Goal: Information Seeking & Learning: Learn about a topic

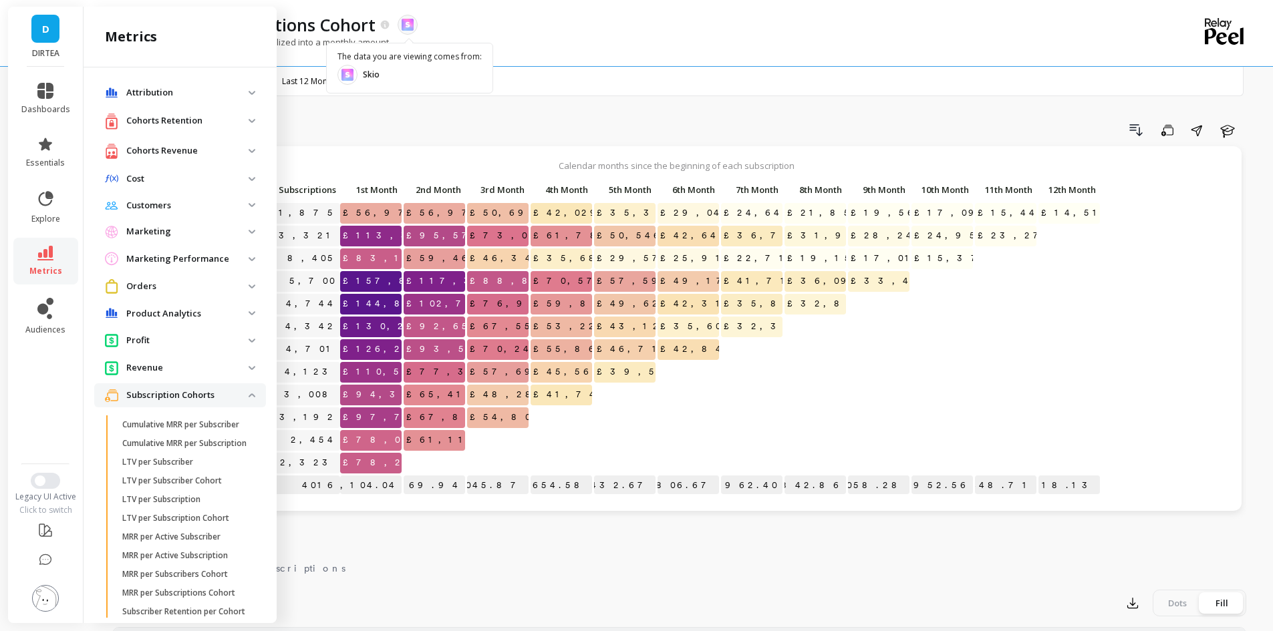
scroll to position [550, 0]
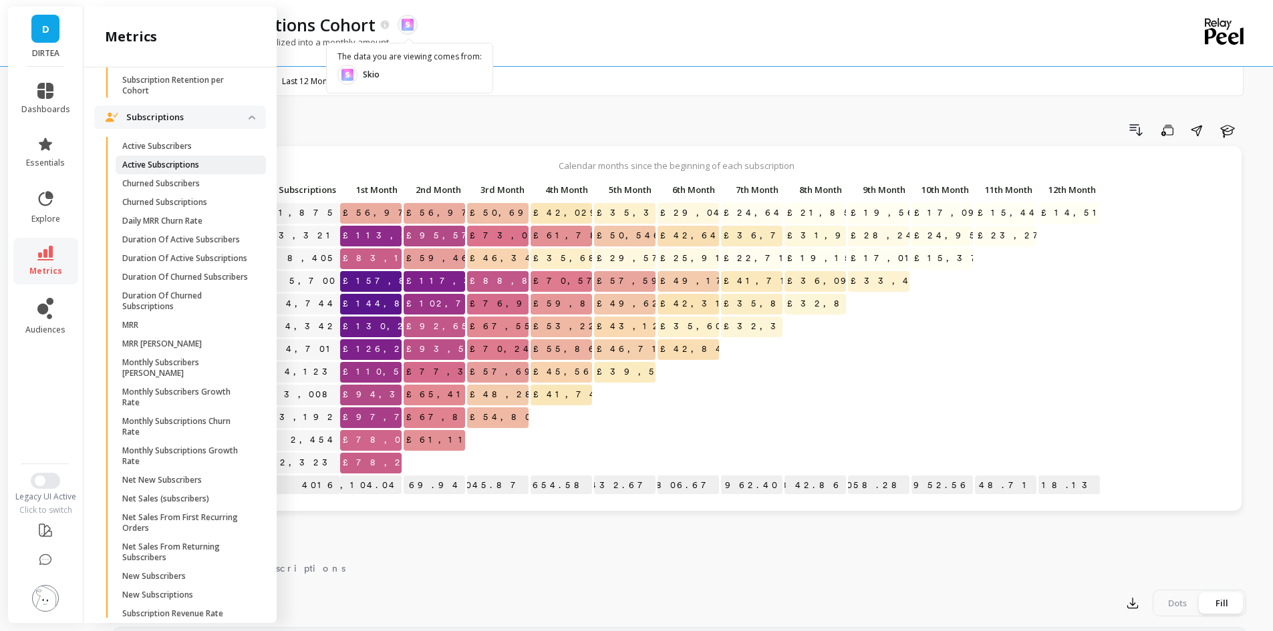
click at [203, 170] on span "Active Subscriptions" at bounding box center [186, 165] width 128 height 11
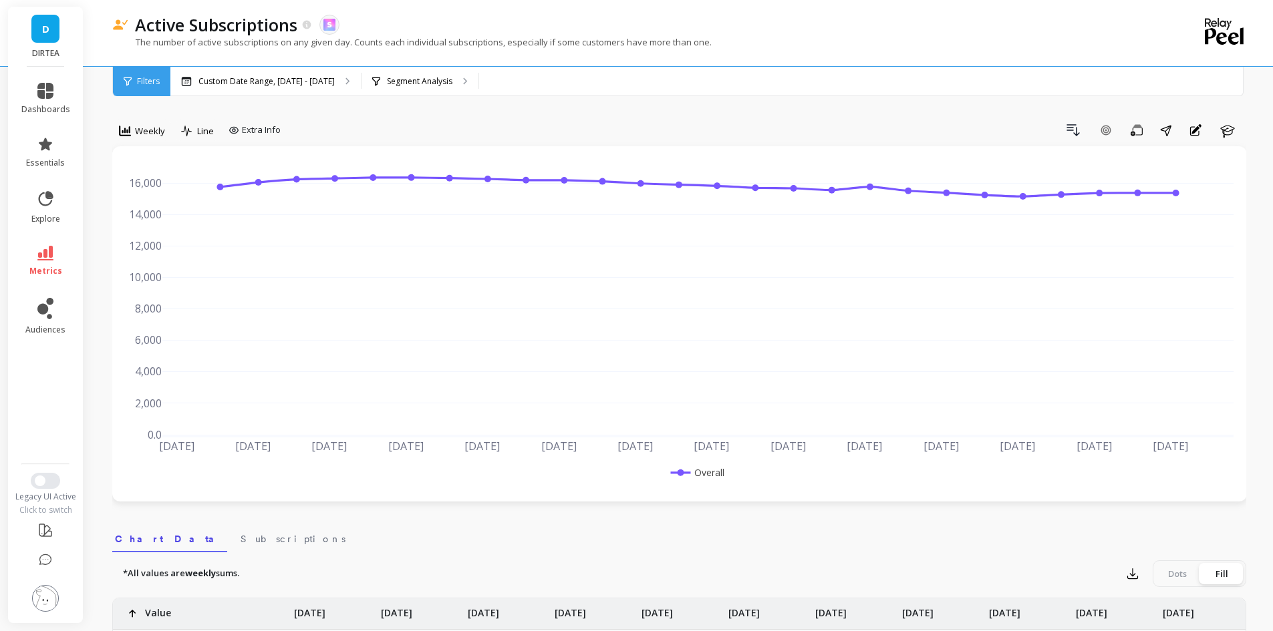
click at [144, 129] on span "Weekly" at bounding box center [150, 131] width 30 height 13
click at [172, 236] on div "Monthly" at bounding box center [162, 237] width 76 height 13
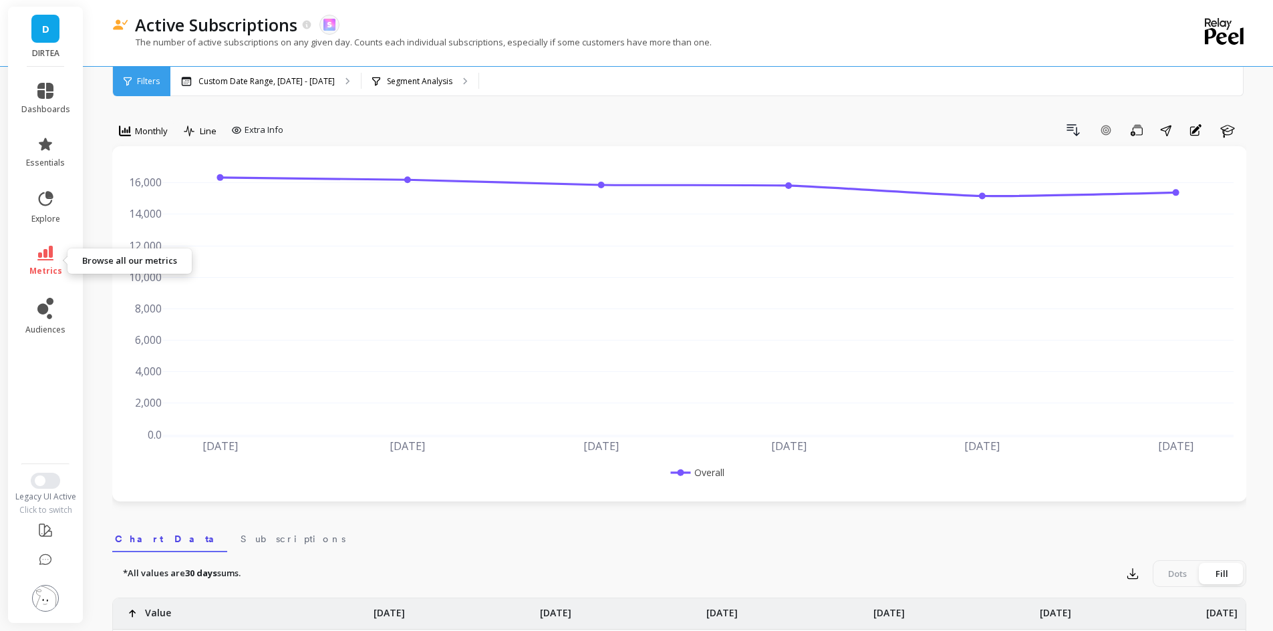
click at [41, 257] on icon at bounding box center [45, 253] width 16 height 15
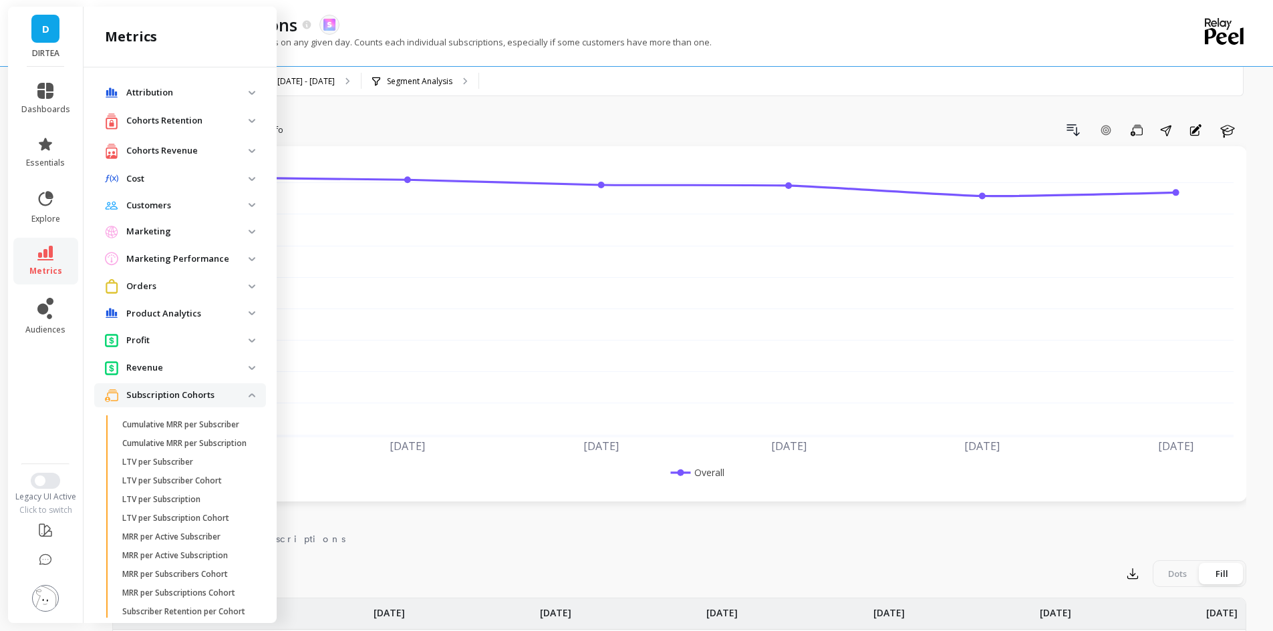
scroll to position [550, 0]
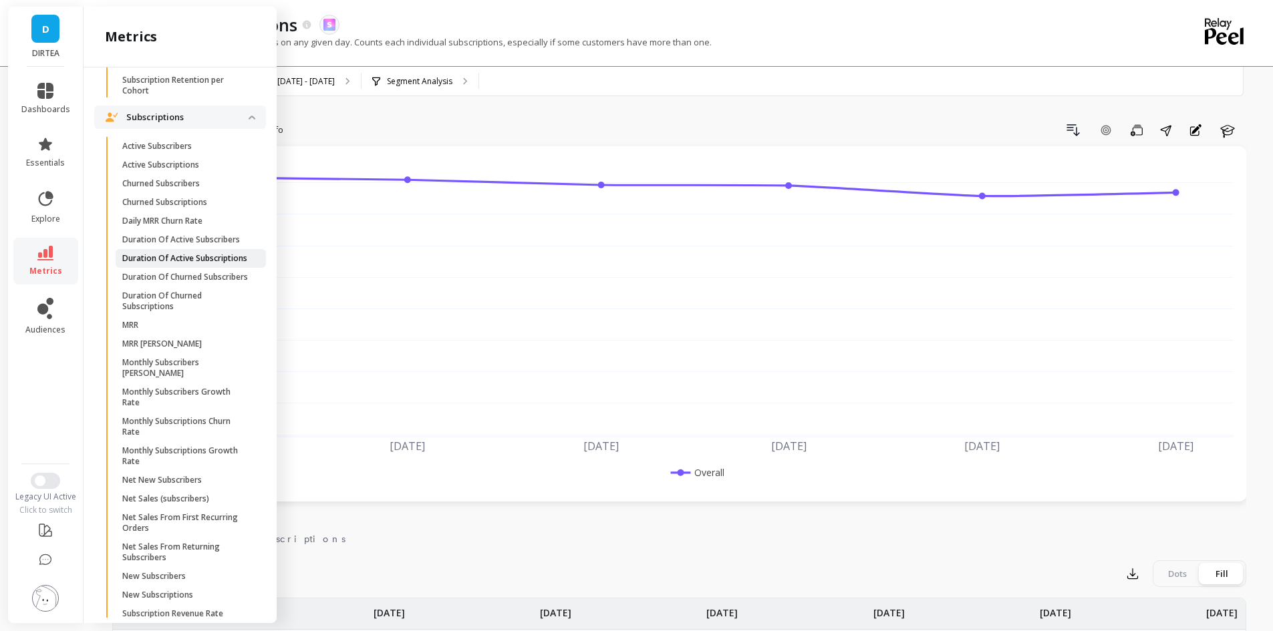
click at [196, 264] on p "Duration Of Active Subscriptions" at bounding box center [184, 258] width 125 height 11
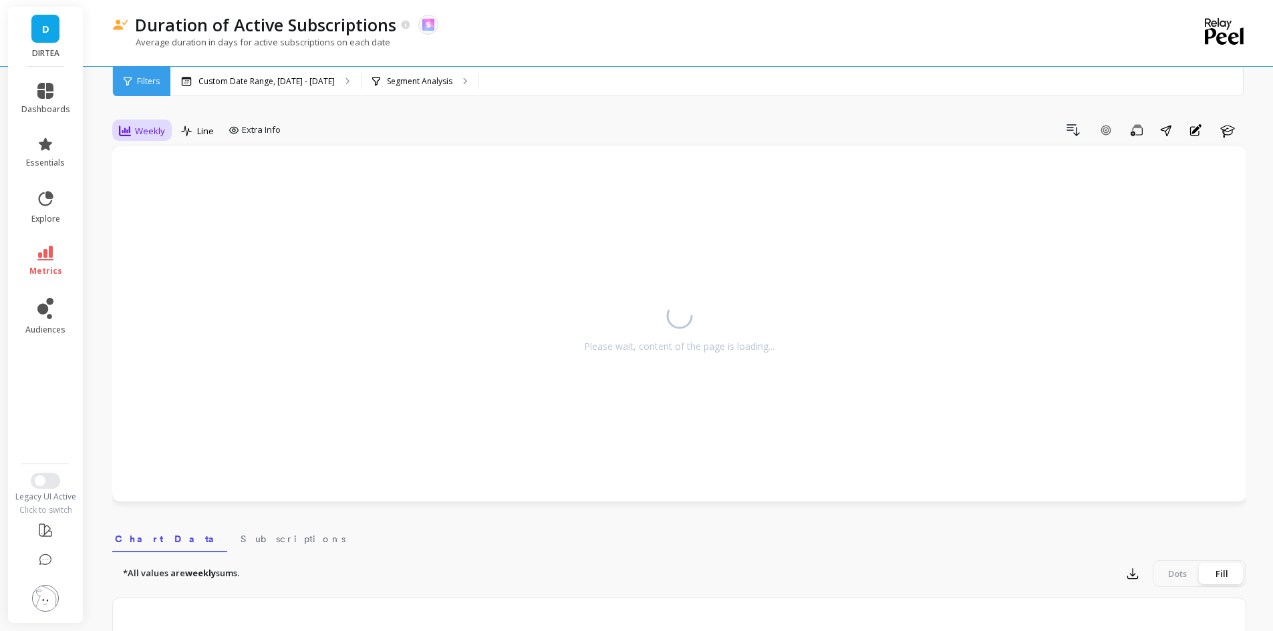
click at [140, 128] on span "Weekly" at bounding box center [150, 131] width 30 height 13
click at [156, 238] on div "Monthly" at bounding box center [162, 237] width 76 height 13
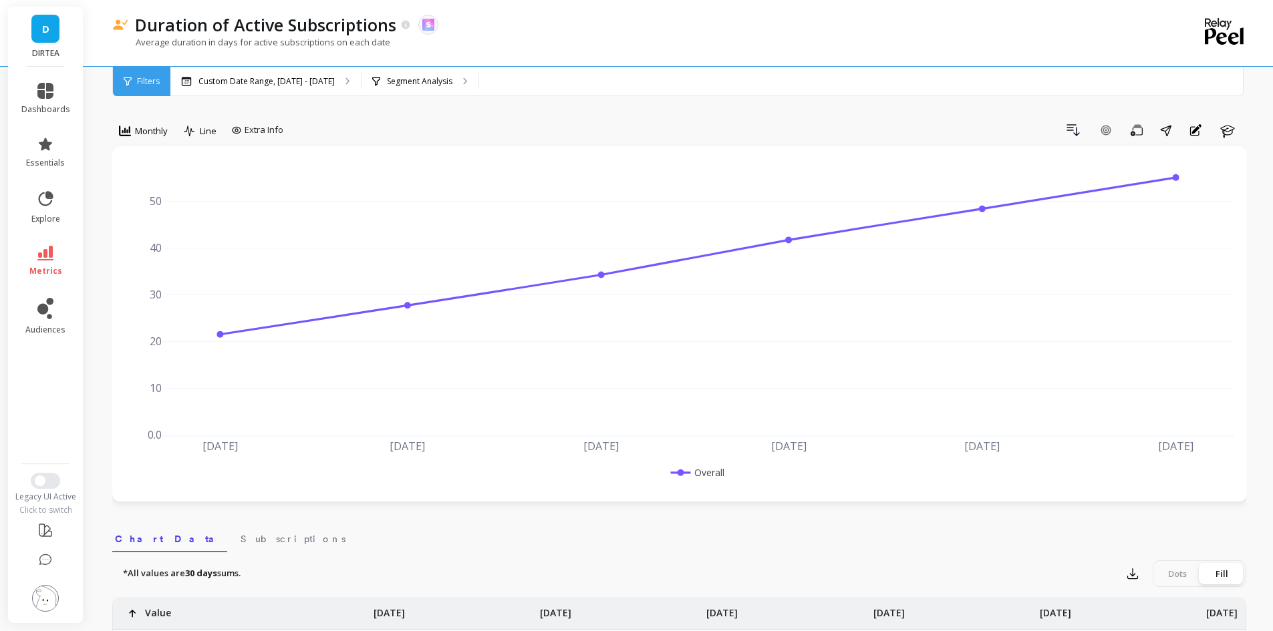
click at [51, 245] on li "metrics" at bounding box center [45, 261] width 65 height 47
drag, startPoint x: 137, startPoint y: 21, endPoint x: 391, endPoint y: 27, distance: 254.6
click at [391, 27] on p "Duration of Active Subscriptions" at bounding box center [265, 24] width 261 height 23
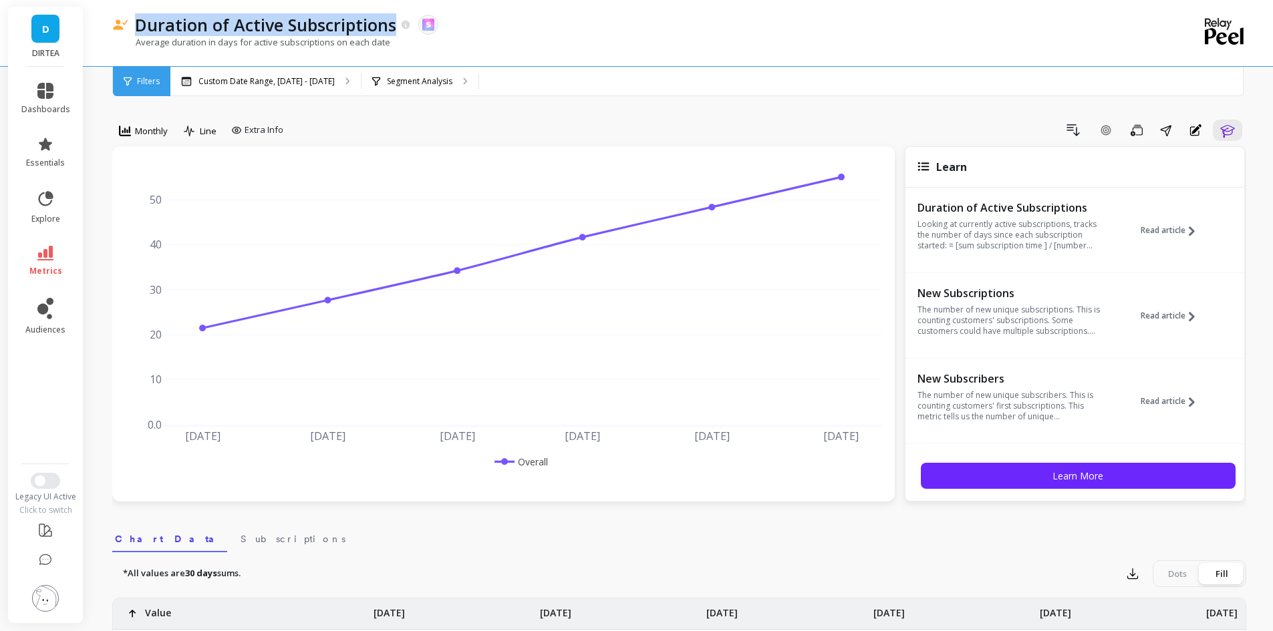
copy p "Duration of Active Subscriptions"
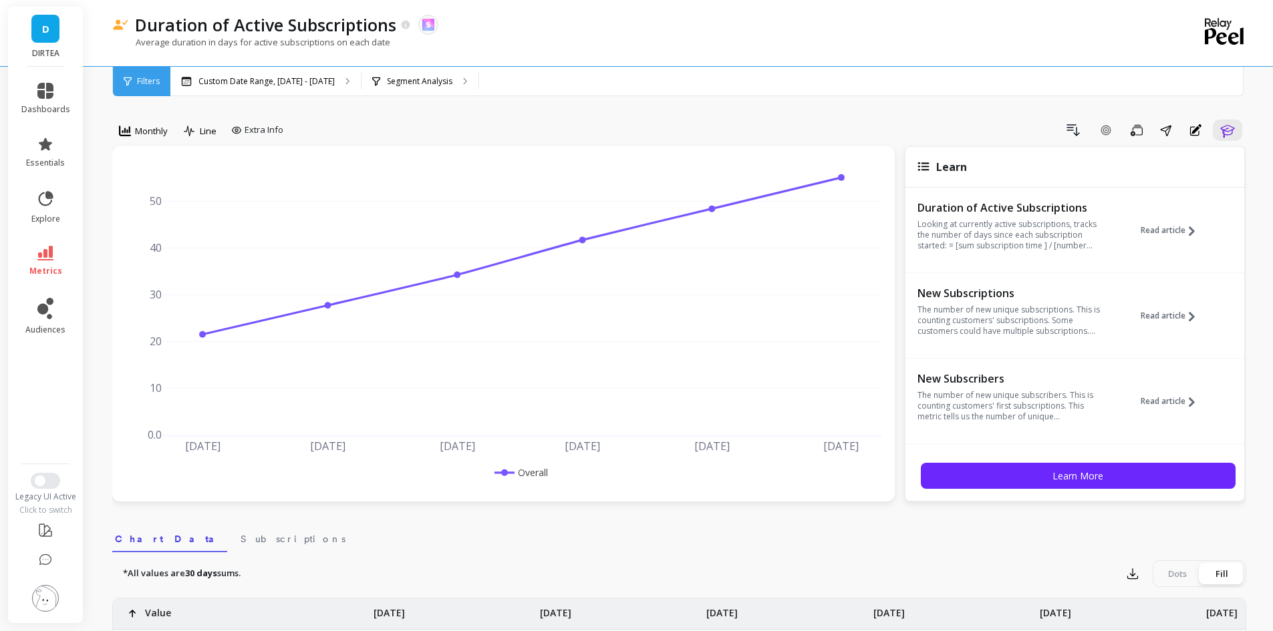
click at [144, 43] on p "Average duration in days for active subscriptions on each date" at bounding box center [251, 42] width 278 height 12
drag, startPoint x: 137, startPoint y: 43, endPoint x: 385, endPoint y: 44, distance: 248.5
click at [385, 44] on p "Average duration in days for active subscriptions on each date" at bounding box center [251, 42] width 278 height 12
copy p "Average duration in days for active subscriptions on each date"
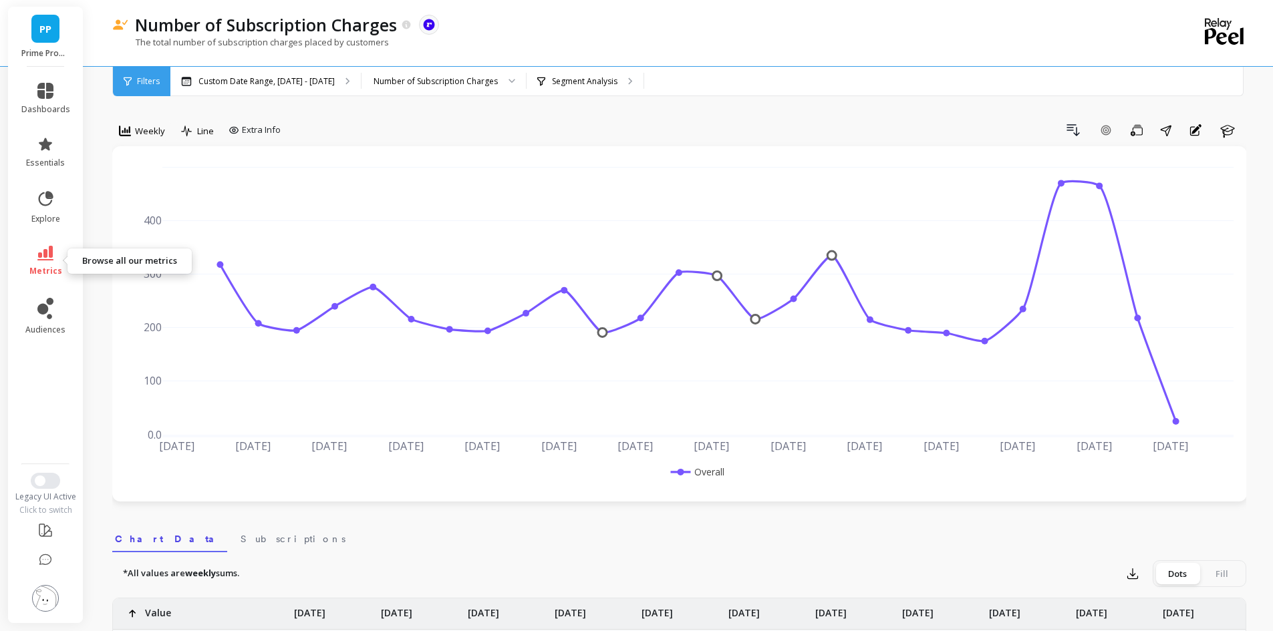
click at [45, 248] on icon at bounding box center [45, 253] width 16 height 15
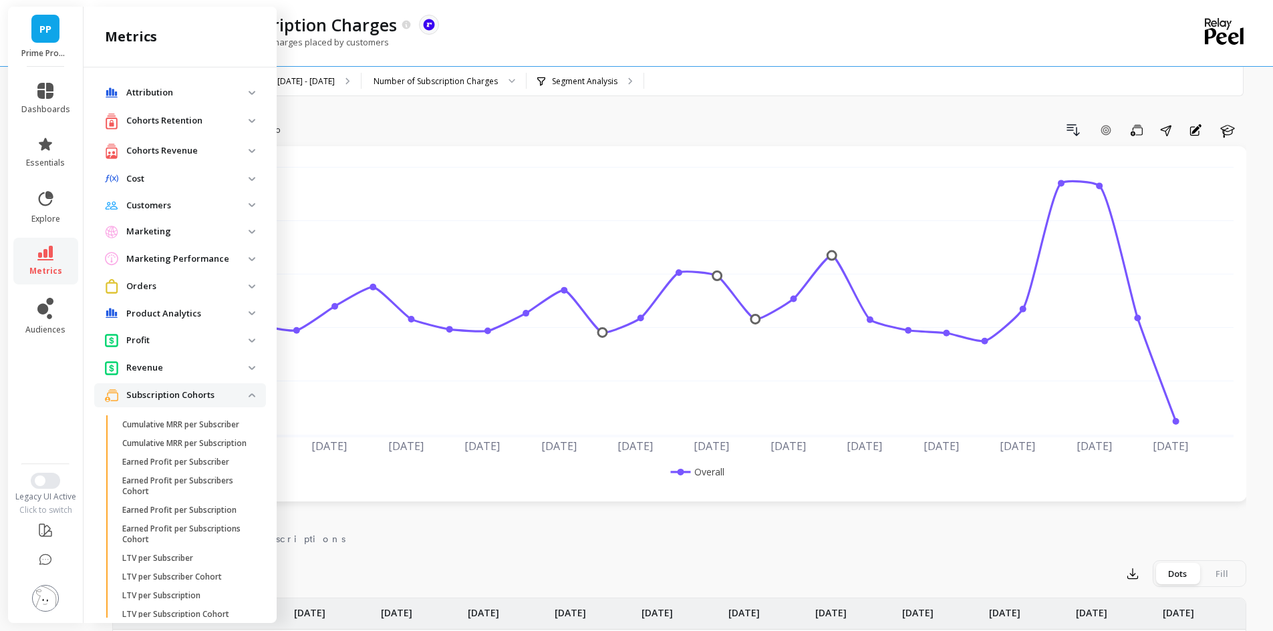
scroll to position [550, 0]
